Goal: Task Accomplishment & Management: Use online tool/utility

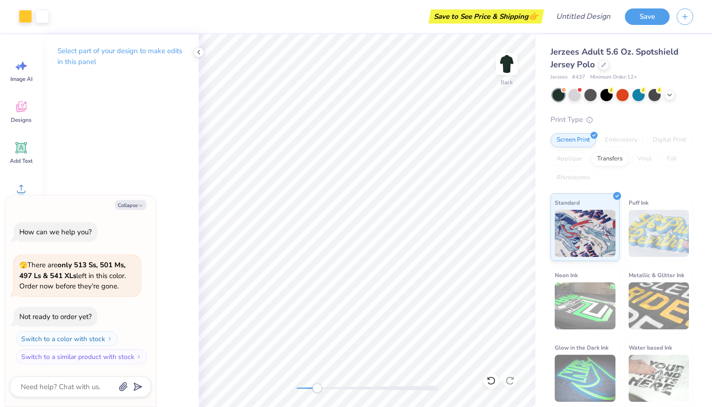
drag, startPoint x: 297, startPoint y: 389, endPoint x: 320, endPoint y: 390, distance: 22.6
click at [320, 390] on div "Accessibility label" at bounding box center [316, 388] width 9 height 9
click at [198, 52] on polyline at bounding box center [199, 52] width 2 height 4
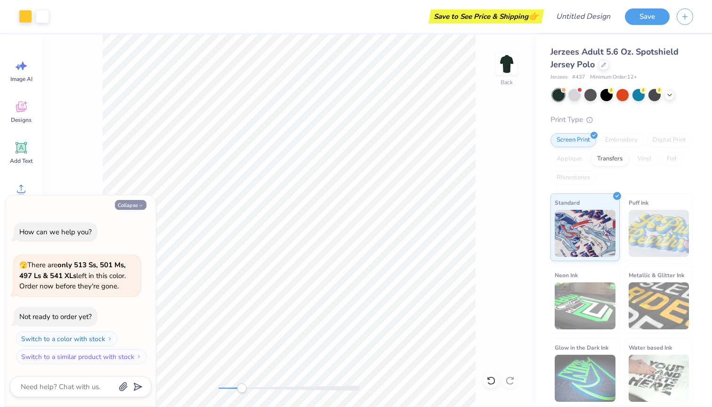
click at [137, 203] on button "Collapse" at bounding box center [131, 205] width 32 height 10
type textarea "x"
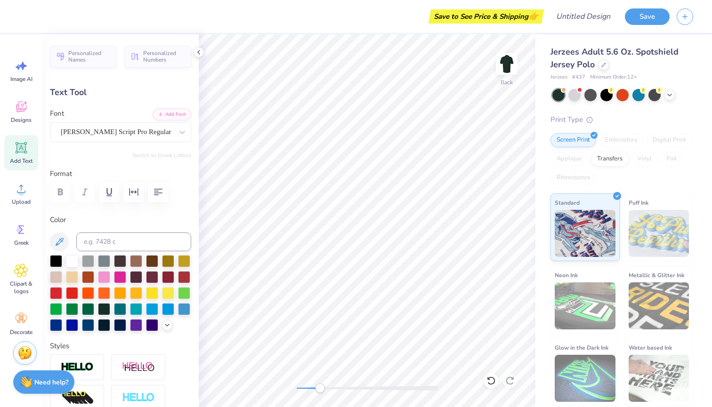
type textarea "Delta Zeta"
type input "9.81"
type input "2.75"
type input "5.64"
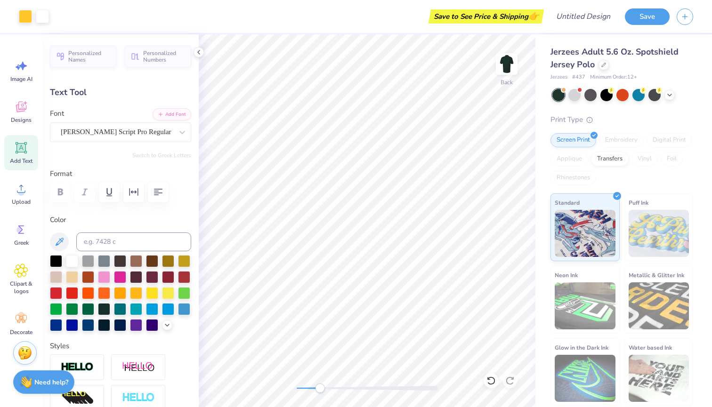
click at [559, 97] on div at bounding box center [558, 95] width 12 height 12
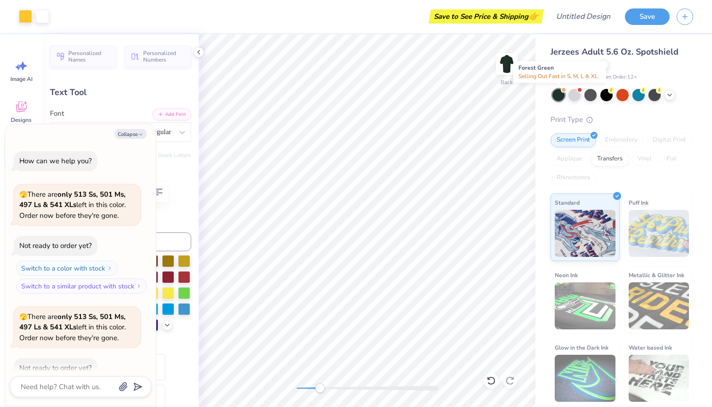
scroll to position [49, 0]
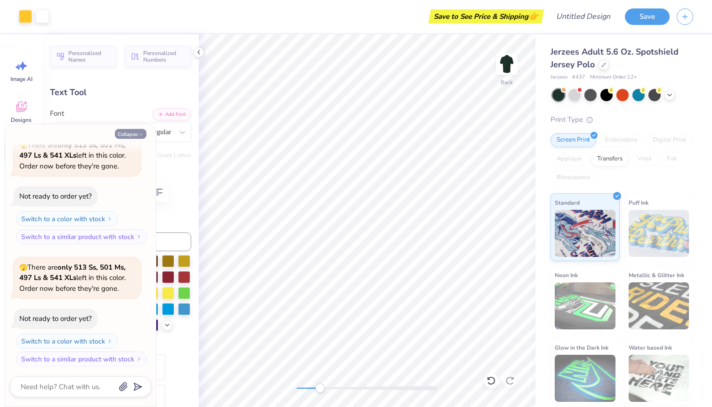
click at [134, 136] on button "Collapse" at bounding box center [131, 134] width 32 height 10
type textarea "x"
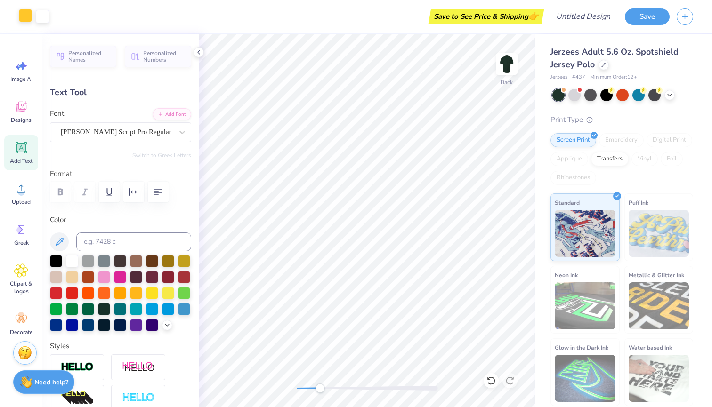
click at [25, 22] on div at bounding box center [25, 15] width 13 height 13
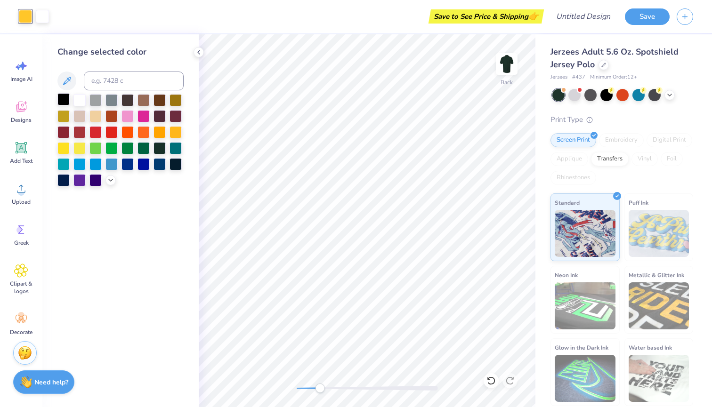
click at [63, 100] on div at bounding box center [63, 99] width 12 height 12
click at [199, 54] on icon at bounding box center [199, 53] width 8 height 8
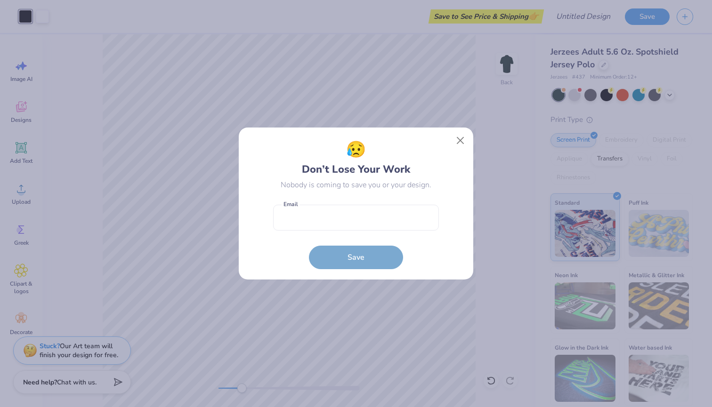
click at [462, 128] on div "😥 Don’t Lose Your Work Nobody is coming to save you or your design. Email is a …" at bounding box center [356, 204] width 234 height 153
click at [460, 146] on button "Close" at bounding box center [461, 141] width 18 height 18
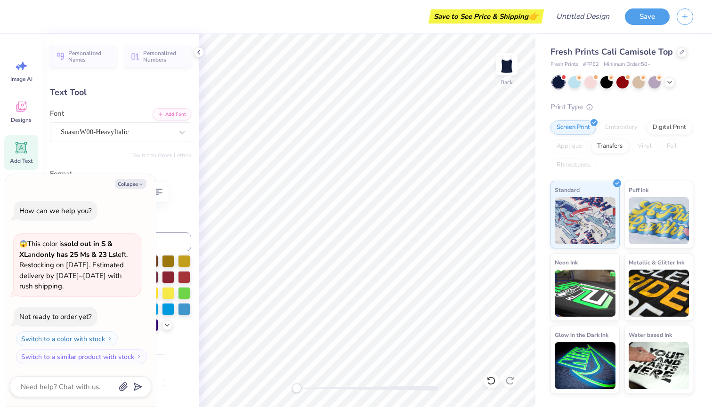
type textarea "x"
type input "5.35"
type input "1.89"
type input "4.20"
type input "0.0"
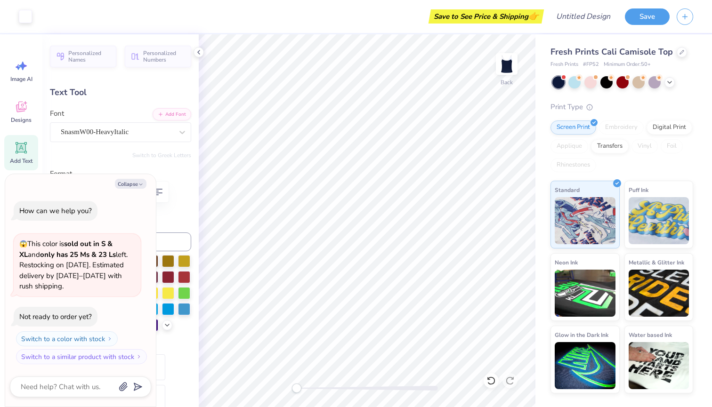
type textarea "x"
type input "-13.9"
type textarea "x"
type textarea "Z"
type textarea "x"
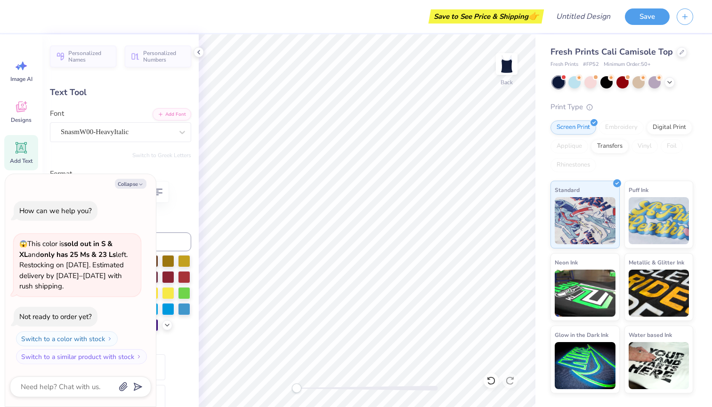
type textarea "ZE"
type textarea "x"
type textarea "Z"
type textarea "x"
type textarea "Ze"
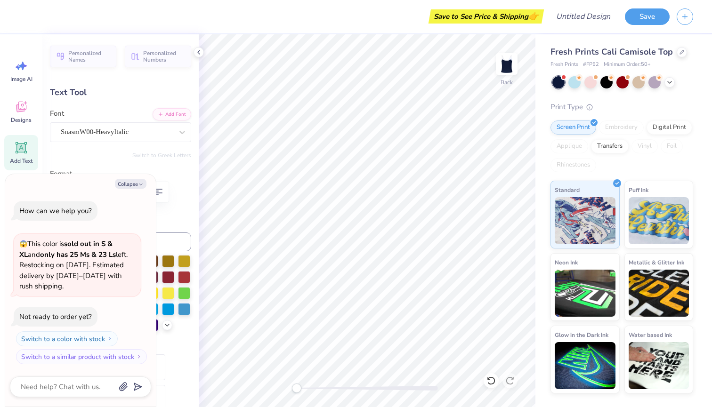
type textarea "x"
type textarea "Zet"
type textarea "x"
type textarea "Zeta"
type textarea "x"
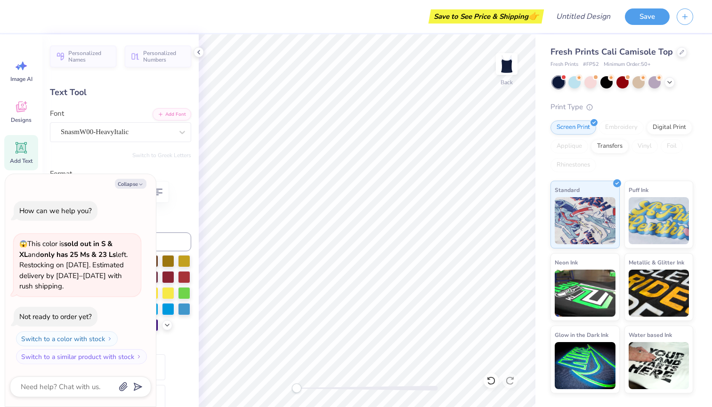
type input "0.0"
type textarea "x"
type input "3.23"
type input "1.49"
type input "4.41"
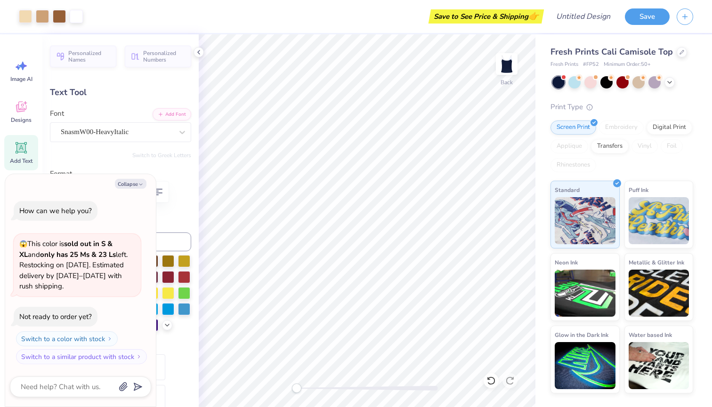
type input "-13.9"
type textarea "x"
type input "3.69"
type input "1.60"
type input "3.54"
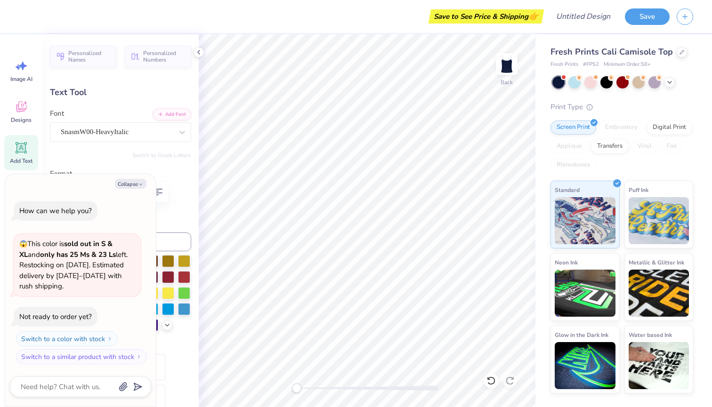
type textarea "x"
type input "3.23"
type input "1.49"
type input "4.40"
type textarea "x"
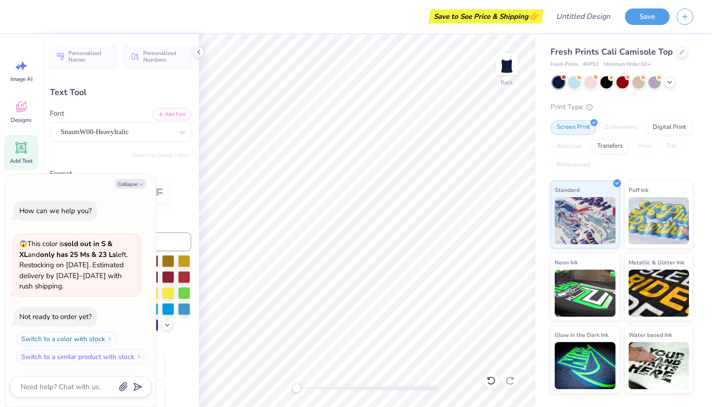
type input "0.0"
type textarea "x"
type input "-13.9"
type textarea "x"
type input "3.69"
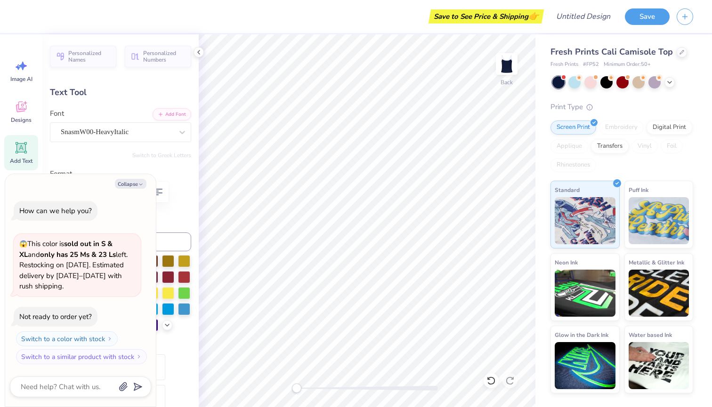
type input "1.60"
type input "3.54"
type textarea "x"
type input "0.0"
type textarea "x"
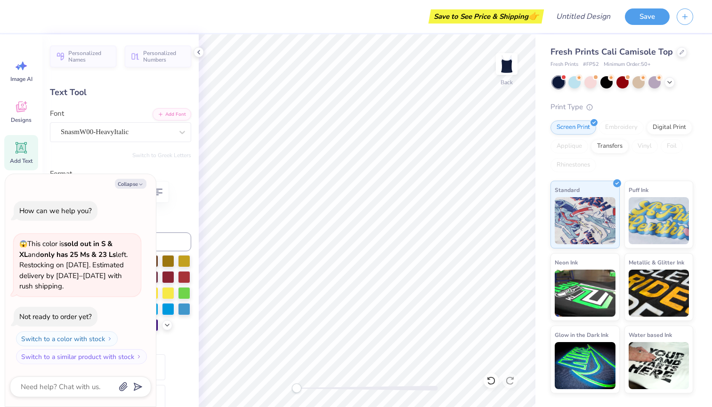
type input "3.69"
type input "1.60"
type input "3.71"
type textarea "x"
type input "0.0"
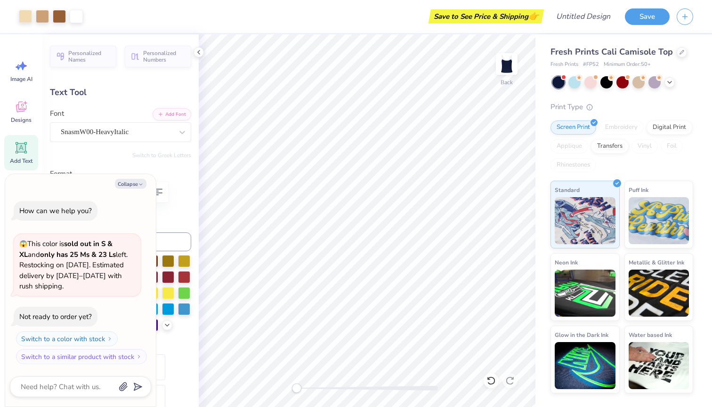
type textarea "x"
type input "3.23"
type input "1.49"
type input "4.56"
type input "-13.9"
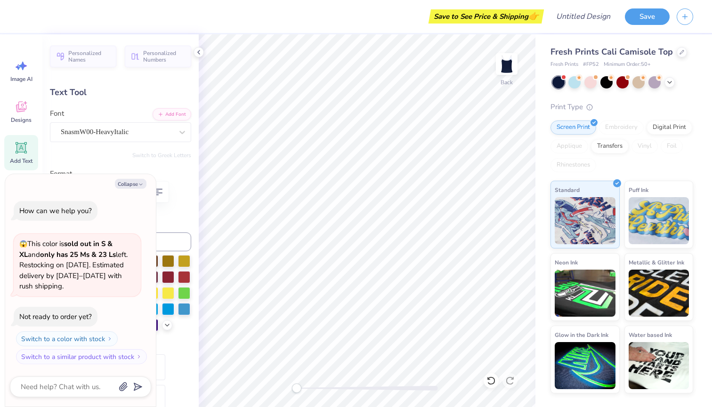
type textarea "x"
type input "3.69"
type input "1.60"
type input "3.71"
type textarea "x"
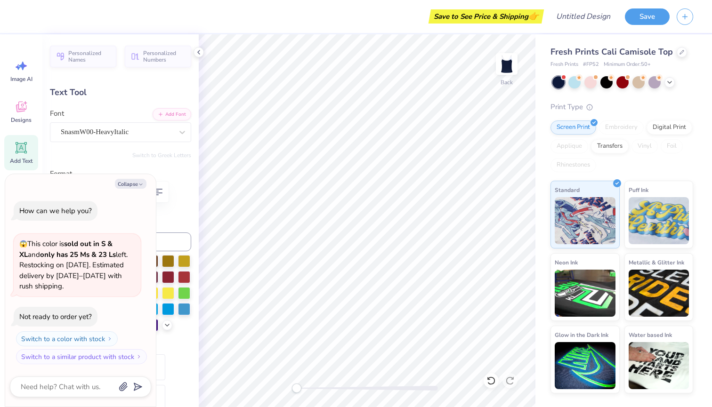
type input "0.0"
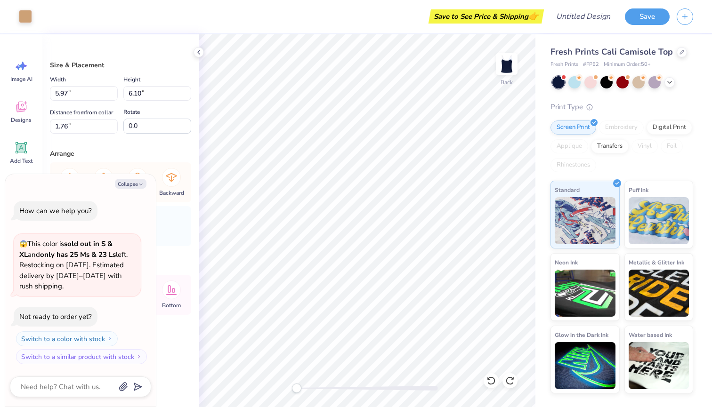
type textarea "x"
type input "5.95"
type input "6.06"
type input "1.77"
type textarea "x"
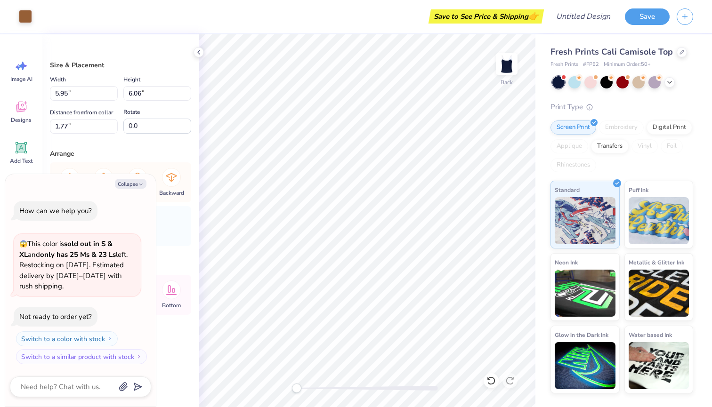
type input "1.76"
type textarea "x"
type input "1.77"
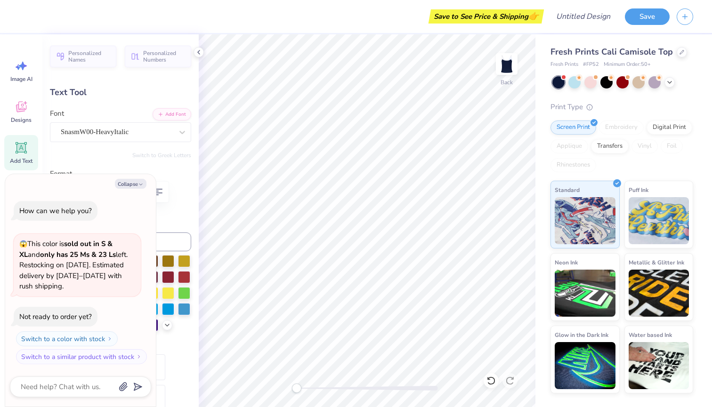
type textarea "x"
type input "0.0"
type textarea "x"
type input "3.23"
type input "1.49"
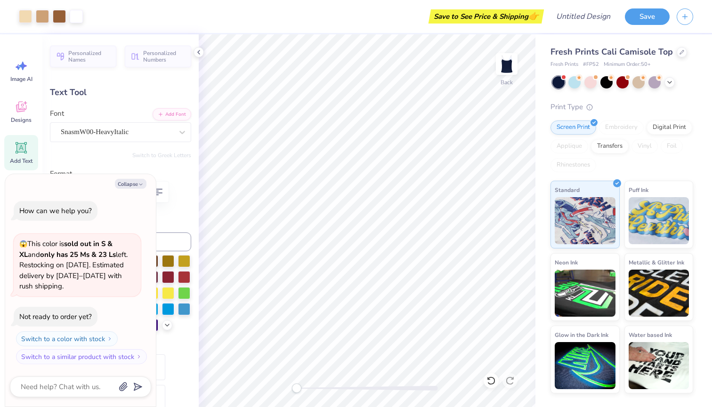
type input "4.56"
type input "-13.9"
type textarea "x"
type input "3.69"
type input "1.60"
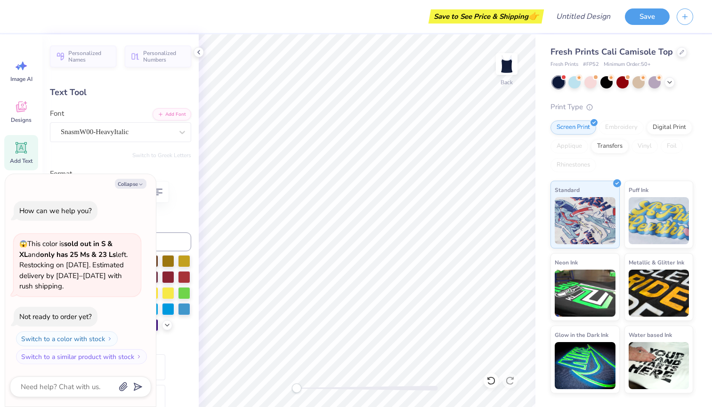
type input "3.76"
type textarea "x"
type input "0.0"
type textarea "x"
type input "3.69"
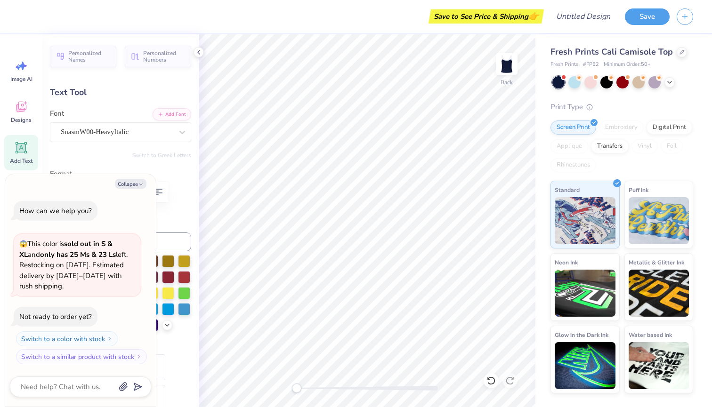
type input "1.60"
type input "3.76"
type textarea "x"
type input "3.23"
type input "1.49"
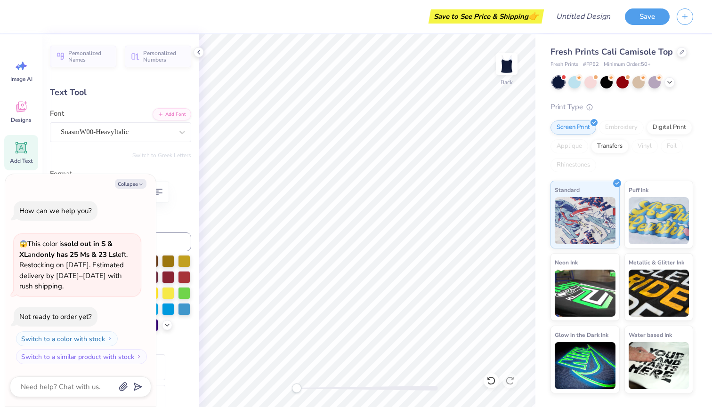
type input "4.56"
type textarea "x"
type input "0.0"
type textarea "x"
type input "3.69"
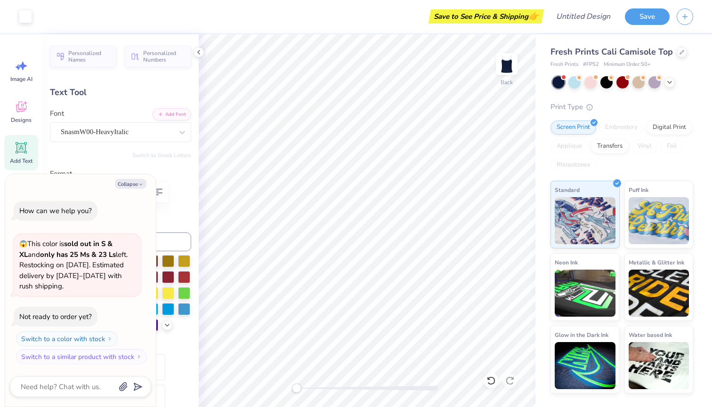
type input "1.60"
type input "4.01"
type input "-13.9"
type textarea "x"
type input "0.0"
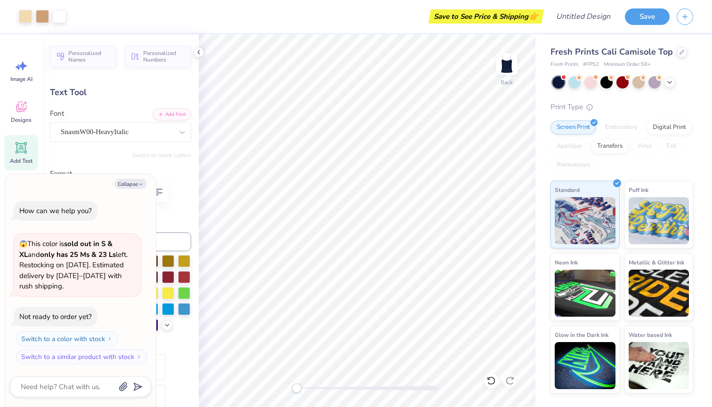
type textarea "x"
